Goal: Task Accomplishment & Management: Use online tool/utility

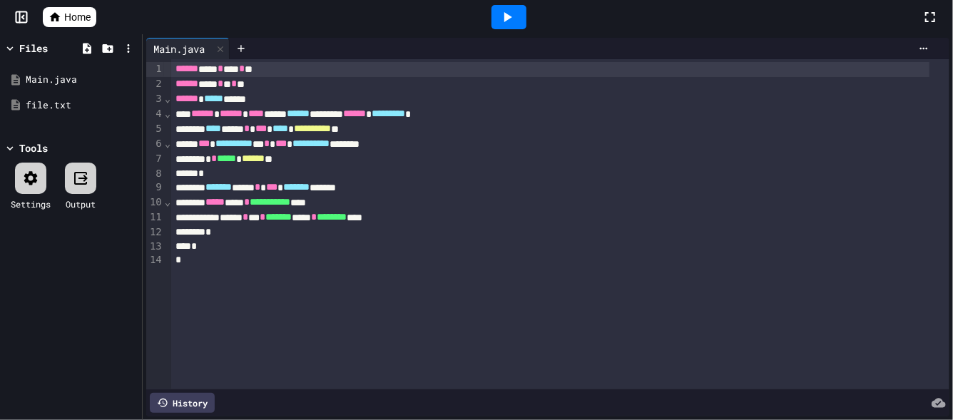
click at [54, 23] on link "Home" at bounding box center [70, 17] width 54 height 20
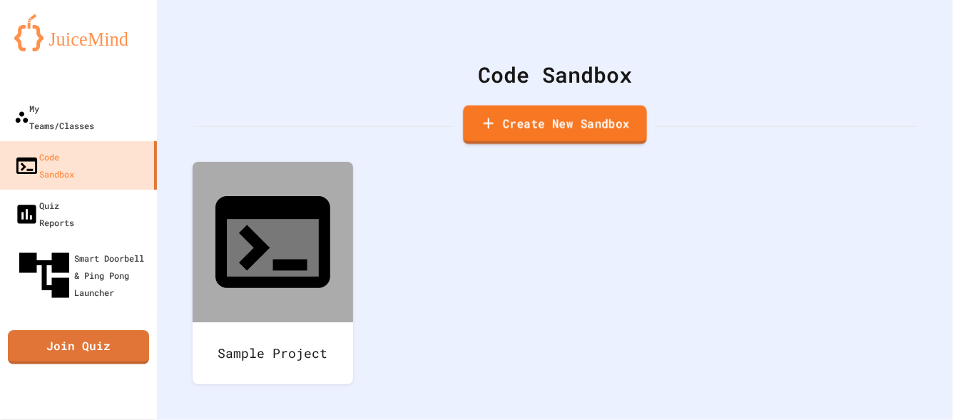
click at [527, 120] on link "Create New Sandbox" at bounding box center [555, 125] width 184 height 39
drag, startPoint x: 375, startPoint y: 135, endPoint x: 233, endPoint y: 145, distance: 143.1
type input "*"
type input "**"
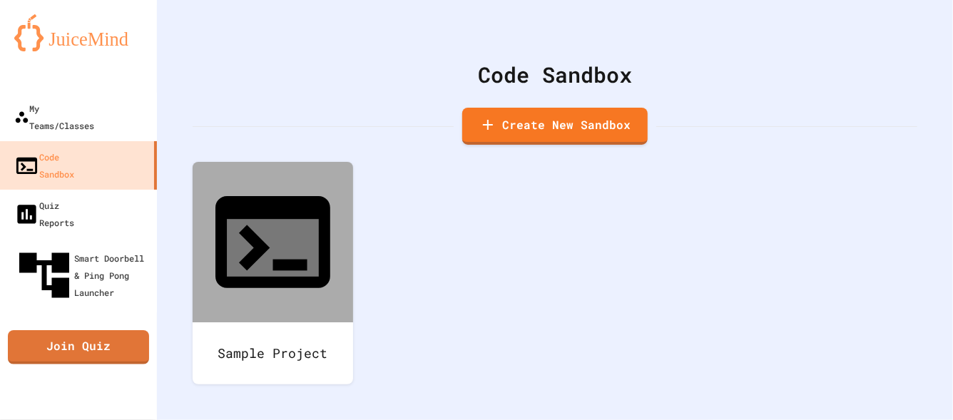
type input "*"
